Goal: Go to known website: Access a specific website the user already knows

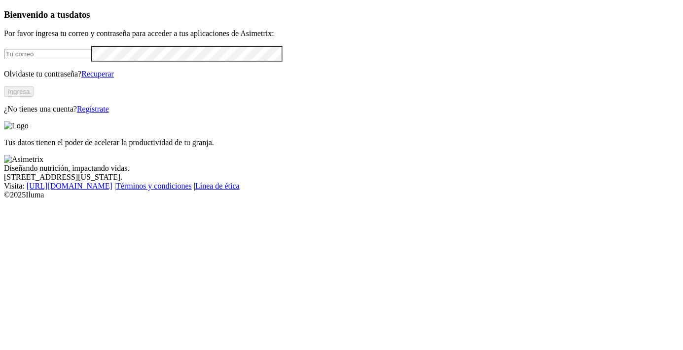
click at [56, 59] on input "email" at bounding box center [47, 54] width 87 height 10
type input "[EMAIL_ADDRESS][DOMAIN_NAME]"
click input "submit" at bounding box center [0, 0] width 0 height 0
